Goal: Task Accomplishment & Management: Complete application form

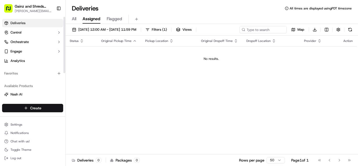
click at [21, 106] on html "Gainz and Shreds Meal Prep [PERSON_NAME][EMAIL_ADDRESS][DOMAIN_NAME] Toggle Sid…" at bounding box center [179, 83] width 358 height 166
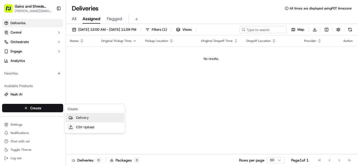
click at [80, 116] on link "Delivery" at bounding box center [94, 117] width 58 height 9
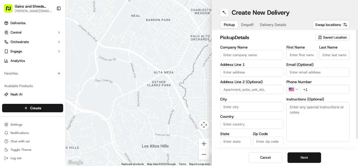
click at [320, 37] on icon "button" at bounding box center [320, 37] width 4 height 4
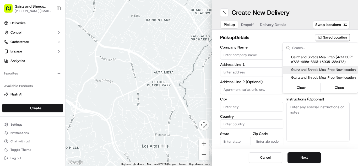
click at [305, 70] on span "Gainz and Shreds Meal Prep New location" at bounding box center [323, 69] width 64 height 5
type input "Gainz and Shreds Meal Prep New location"
type input "[STREET_ADDRESS]"
type input "[GEOGRAPHIC_DATA][PERSON_NAME]"
type input "US"
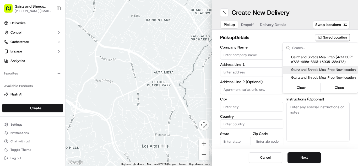
type input "CA"
type input "95125"
type input "[PERSON_NAME]"
type input "[PHONE_NUMBER]"
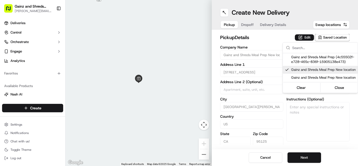
click at [298, 162] on html "Gainz and Shreds Meal Prep [PERSON_NAME][EMAIL_ADDRESS][DOMAIN_NAME] Toggle Sid…" at bounding box center [179, 83] width 358 height 166
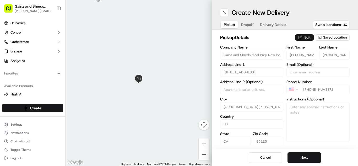
click at [298, 162] on button "Next" at bounding box center [304, 157] width 34 height 10
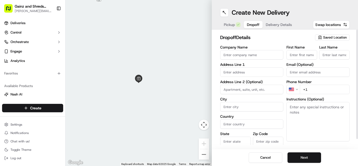
click at [297, 53] on input "First Name" at bounding box center [301, 54] width 31 height 9
type input "[PERSON_NAME]"
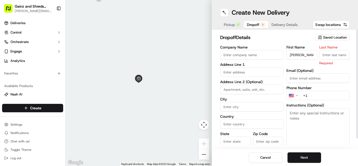
click at [335, 54] on input "Last Name" at bounding box center [334, 54] width 31 height 9
type input "[PERSON_NAME]"
click at [262, 73] on input "text" at bounding box center [251, 71] width 63 height 9
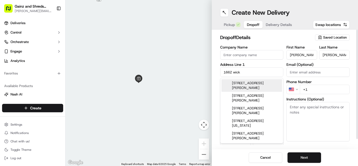
click at [274, 87] on div "[STREET_ADDRESS][PERSON_NAME]" at bounding box center [251, 85] width 60 height 13
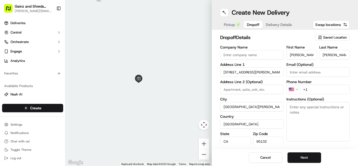
type input "[STREET_ADDRESS][PERSON_NAME]"
type input "[GEOGRAPHIC_DATA][PERSON_NAME]"
type input "[GEOGRAPHIC_DATA]"
type input "CA"
type input "95132"
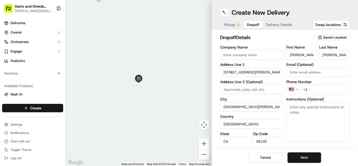
type input "[STREET_ADDRESS][PERSON_NAME]"
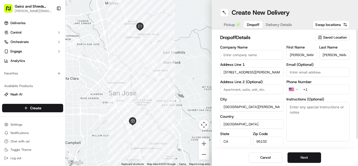
click at [319, 87] on input "+1" at bounding box center [325, 89] width 50 height 9
type input "[PHONE_NUMBER]"
click at [296, 160] on button "Next" at bounding box center [304, 157] width 34 height 10
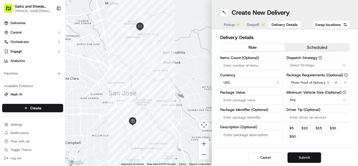
click at [296, 160] on button "Submit" at bounding box center [304, 157] width 34 height 10
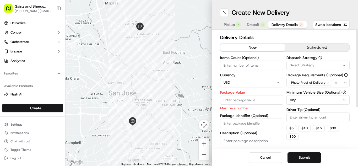
click at [247, 102] on input "Package Value" at bounding box center [251, 99] width 63 height 9
type input "80"
click at [302, 156] on button "Submit" at bounding box center [304, 157] width 34 height 10
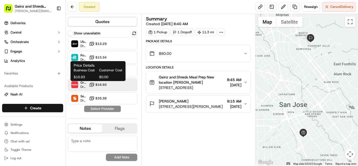
click at [95, 85] on button "$16.93" at bounding box center [98, 84] width 18 height 5
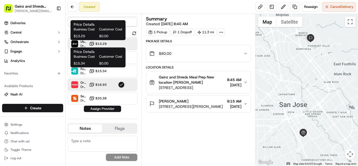
click at [95, 45] on button "$13.29" at bounding box center [98, 43] width 18 height 5
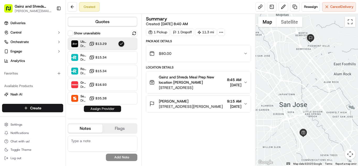
click at [91, 107] on button "Assign Provider" at bounding box center [102, 109] width 37 height 6
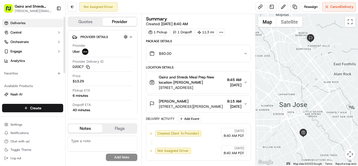
click at [40, 24] on link "Deliveries" at bounding box center [32, 23] width 61 height 8
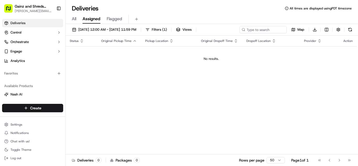
click at [74, 18] on span "All" at bounding box center [74, 19] width 4 height 6
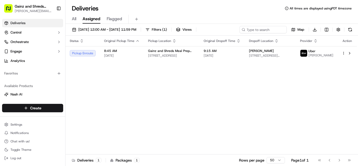
click at [74, 23] on button "All" at bounding box center [74, 19] width 4 height 9
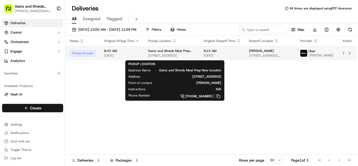
click at [152, 54] on div "Gainz and Shreds Meal Prep New location 1849 Little Orchard St, San Jose, CA 95…" at bounding box center [171, 53] width 47 height 9
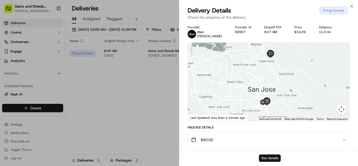
click at [274, 158] on button "See details" at bounding box center [270, 157] width 22 height 7
